Goal: Information Seeking & Learning: Check status

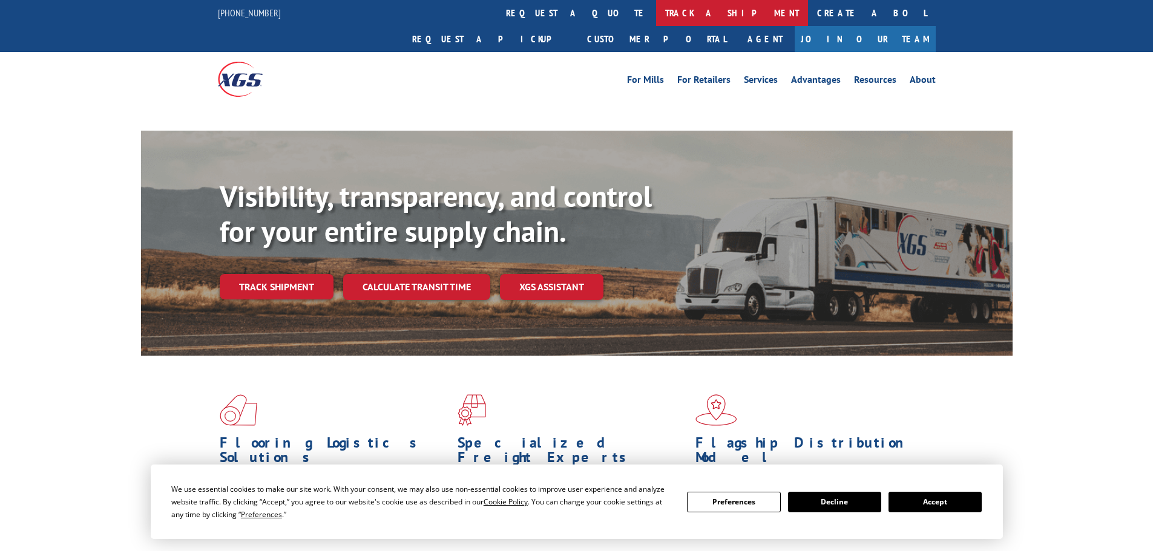
click at [656, 12] on link "track a shipment" at bounding box center [732, 13] width 152 height 26
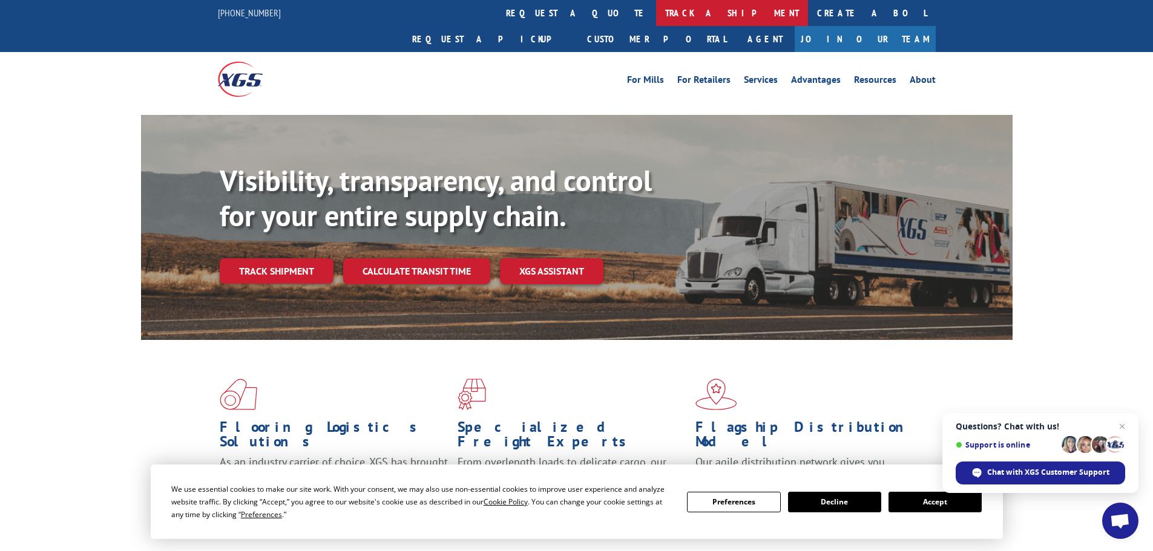
click at [656, 16] on link "track a shipment" at bounding box center [732, 13] width 152 height 26
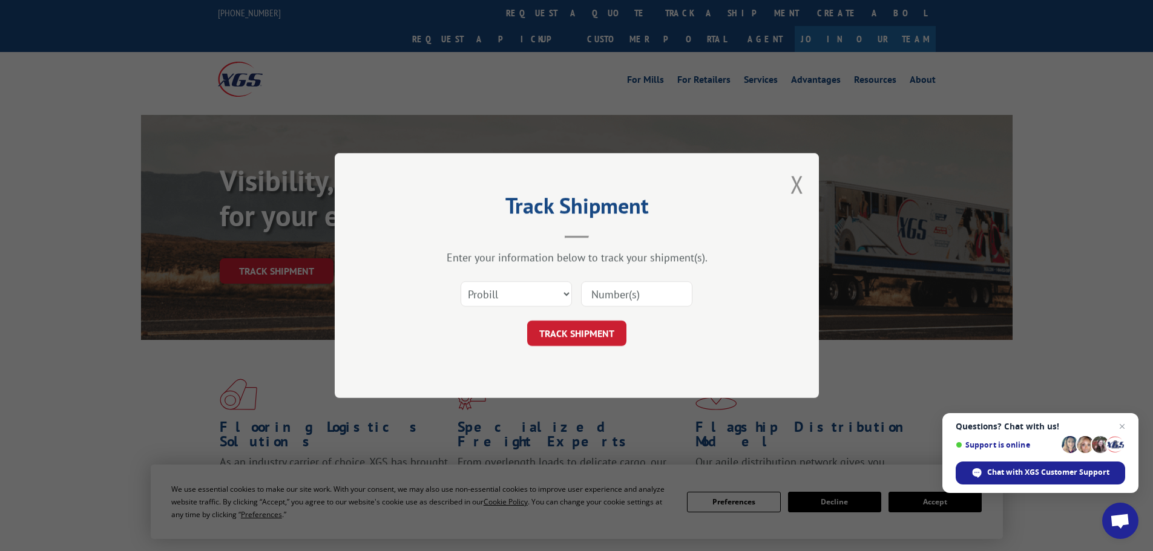
click at [597, 302] on input at bounding box center [636, 293] width 111 height 25
click at [521, 298] on select "Select category... Probill BOL PO" at bounding box center [516, 293] width 111 height 25
select select "po"
click at [461, 281] on select "Select category... Probill BOL PO" at bounding box center [516, 293] width 111 height 25
click at [606, 300] on input at bounding box center [636, 293] width 111 height 25
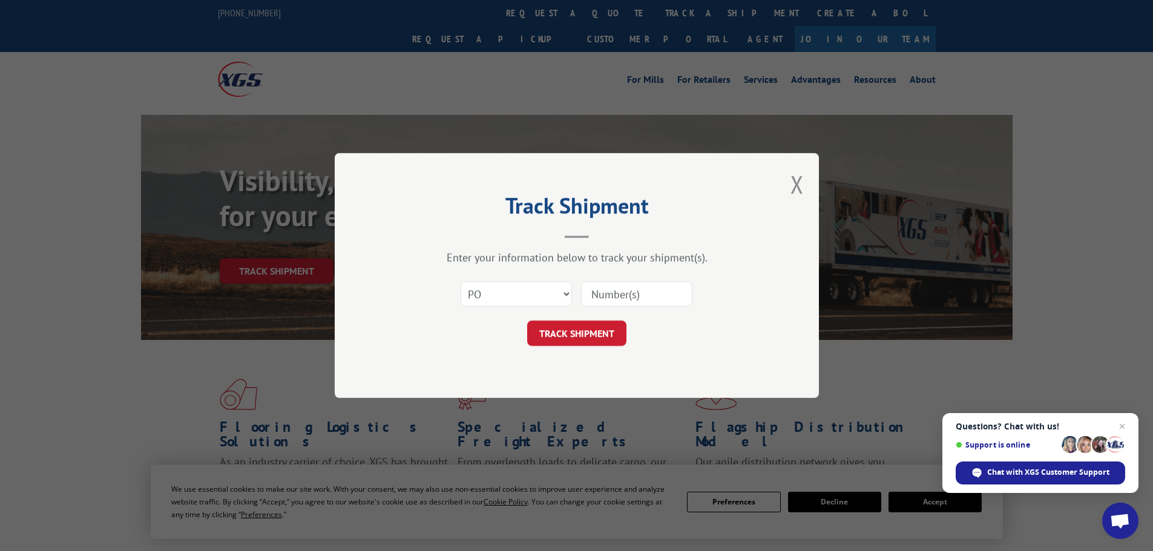
paste input "28532183"
type input "28532183"
click at [579, 341] on button "TRACK SHIPMENT" at bounding box center [576, 333] width 99 height 25
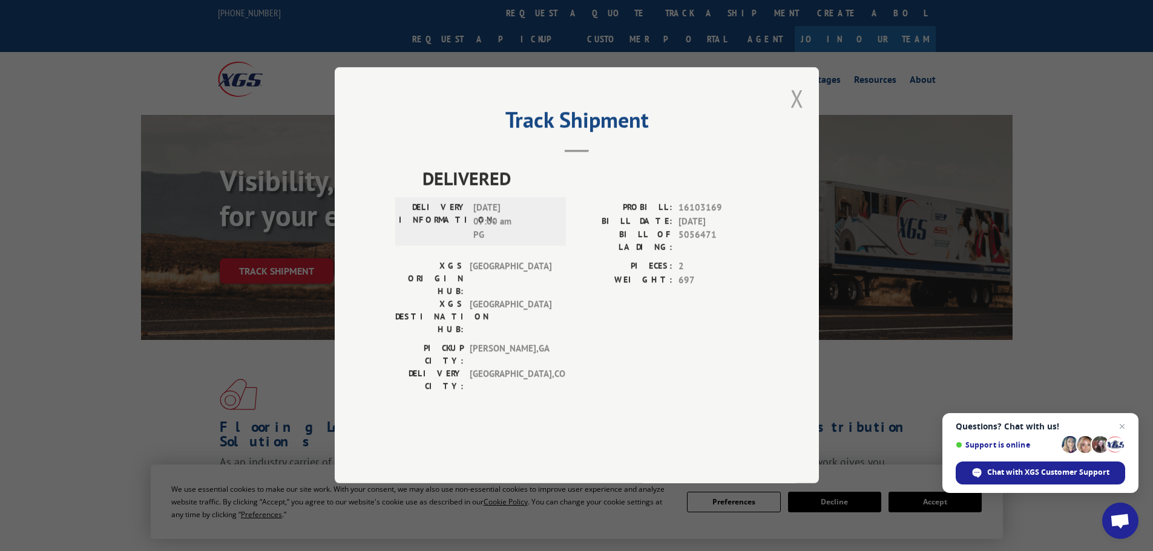
click at [796, 114] on button "Close modal" at bounding box center [797, 98] width 13 height 32
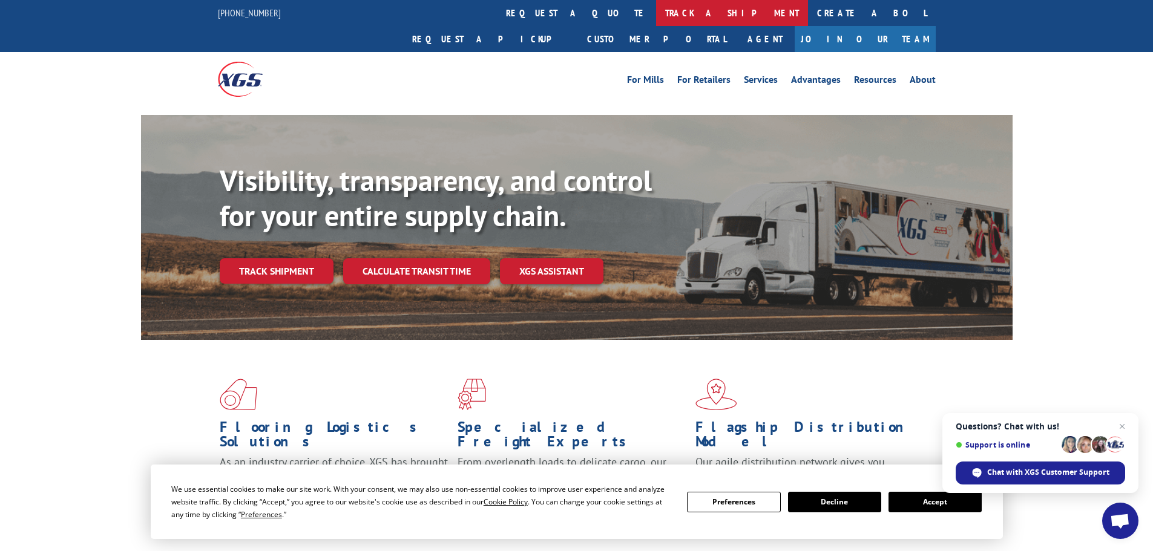
click at [656, 16] on link "track a shipment" at bounding box center [732, 13] width 152 height 26
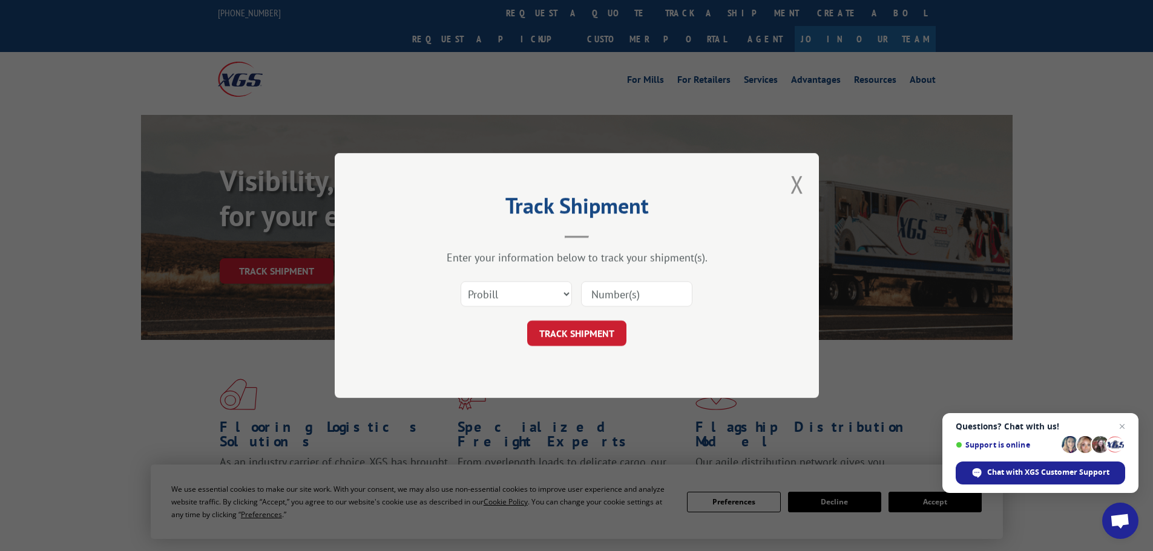
click at [609, 300] on input at bounding box center [636, 293] width 111 height 25
paste input "17478523"
type input "17478523"
click at [599, 332] on button "TRACK SHIPMENT" at bounding box center [576, 333] width 99 height 25
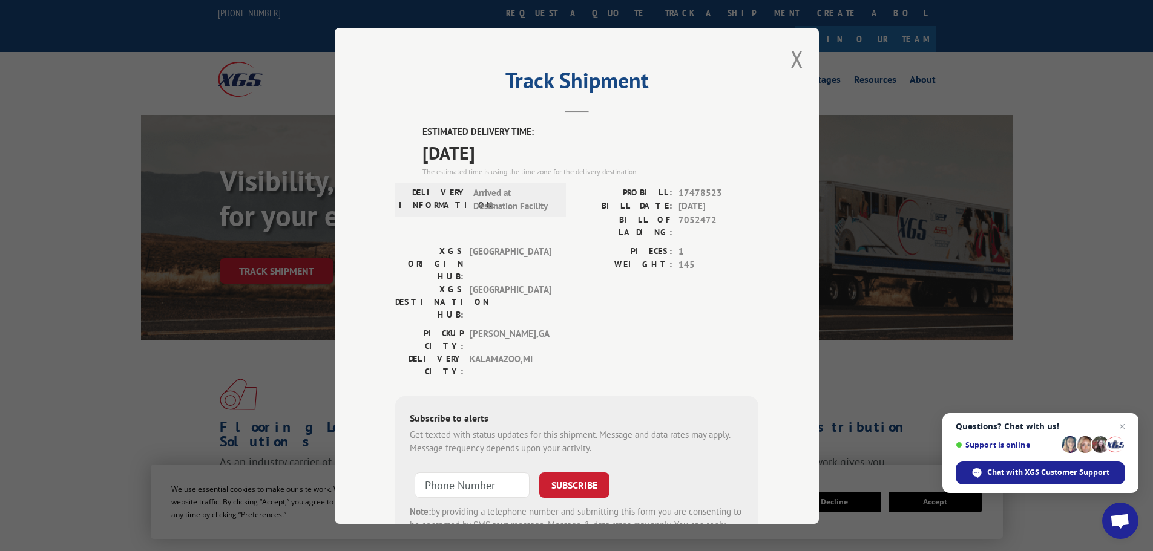
drag, startPoint x: 527, startPoint y: 159, endPoint x: 408, endPoint y: 134, distance: 121.8
click at [408, 134] on div "ESTIMATED DELIVERY TIME: [DATE] The estimated time is using the time zone for t…" at bounding box center [576, 342] width 363 height 435
copy div "ESTIMATED DELIVERY TIME: [DATE]"
click at [792, 65] on button "Close modal" at bounding box center [797, 59] width 13 height 32
